Goal: Navigation & Orientation: Find specific page/section

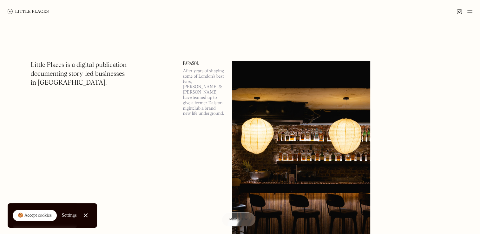
click at [469, 13] on img at bounding box center [469, 12] width 5 height 8
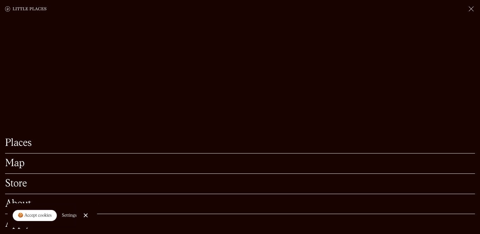
click at [18, 159] on link "Map" at bounding box center [240, 164] width 470 height 10
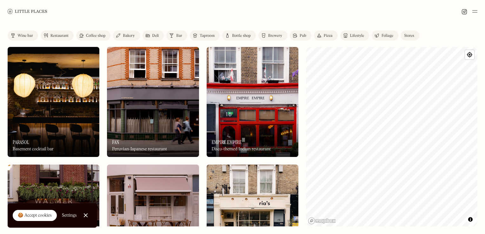
click at [409, 36] on div "Stores" at bounding box center [409, 36] width 10 height 4
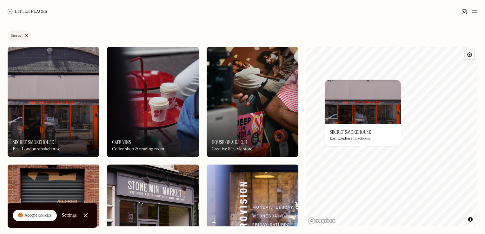
click at [25, 35] on link "Stores" at bounding box center [19, 35] width 23 height 10
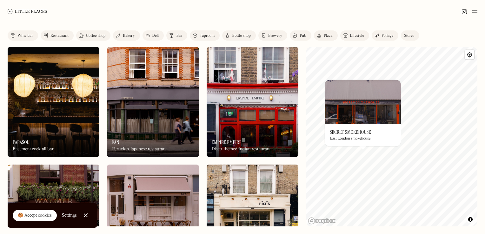
click at [127, 37] on div "Bakery" at bounding box center [129, 36] width 12 height 4
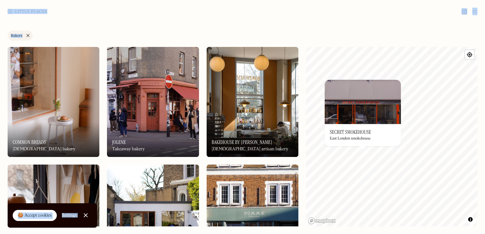
drag, startPoint x: 127, startPoint y: 37, endPoint x: 237, endPoint y: -18, distance: 123.2
click at [237, 0] on html "Places Map Store About Apply 🍪 Accept cookies Settings Close Cookie Popup Close…" at bounding box center [242, 117] width 485 height 234
